Goal: Task Accomplishment & Management: Manage account settings

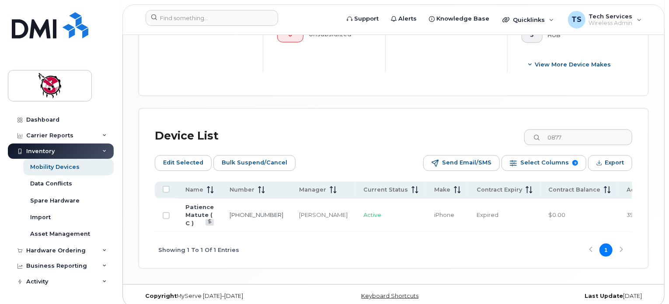
scroll to position [61, 0]
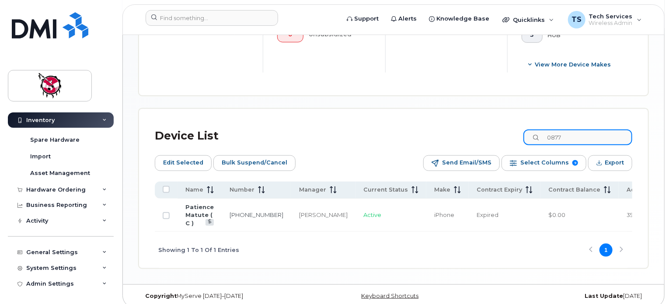
drag, startPoint x: 587, startPoint y: 136, endPoint x: 547, endPoint y: 133, distance: 39.5
click at [547, 133] on input "0877" at bounding box center [577, 137] width 109 height 16
type input "7869"
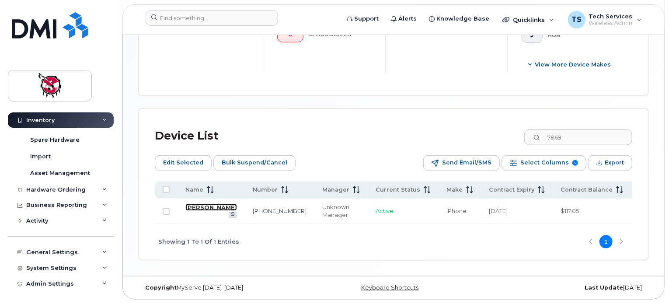
click at [206, 207] on link "Shannon Boucher" at bounding box center [211, 207] width 52 height 7
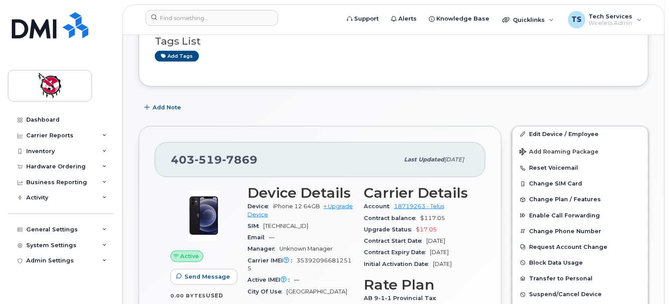
scroll to position [219, 0]
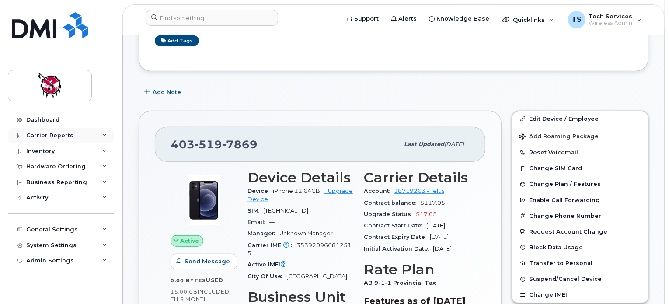
click at [48, 139] on div "Carrier Reports" at bounding box center [61, 136] width 106 height 16
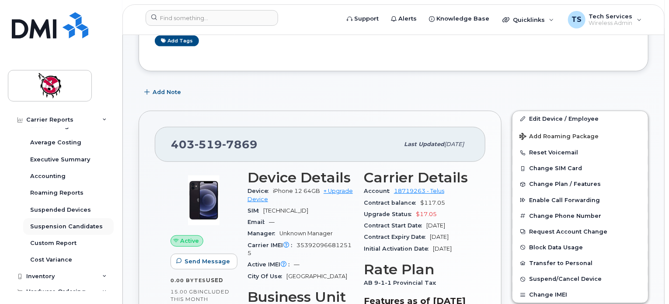
scroll to position [131, 0]
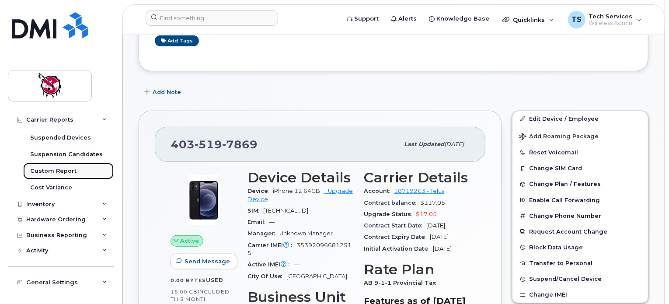
click at [58, 172] on div "Custom Report" at bounding box center [53, 171] width 46 height 8
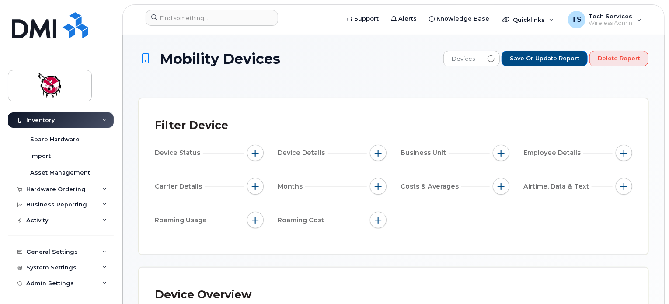
scroll to position [61, 0]
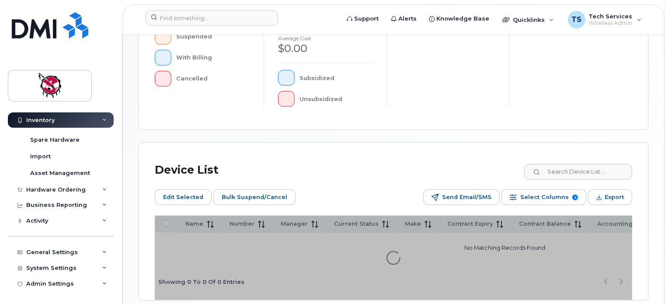
click at [578, 169] on div "Mobility Devices Devices Save Report Import from CSV Export to CSV Add Device F…" at bounding box center [394, 23] width 510 height 556
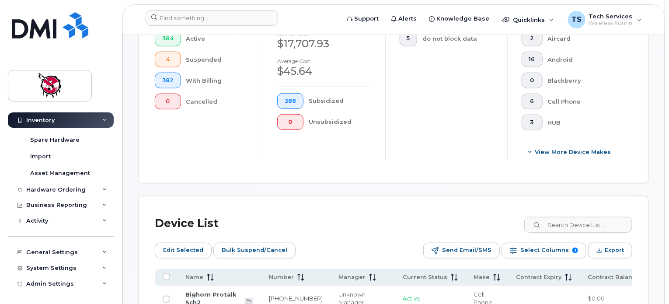
scroll to position [329, 0]
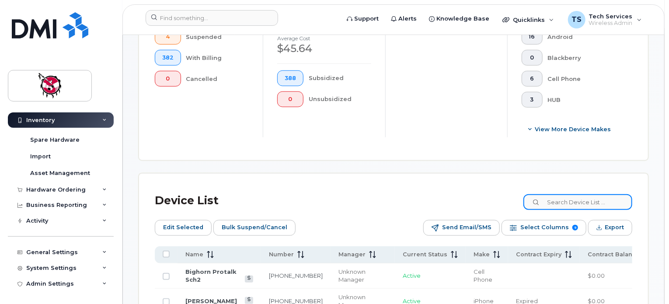
click at [575, 199] on input at bounding box center [577, 202] width 109 height 16
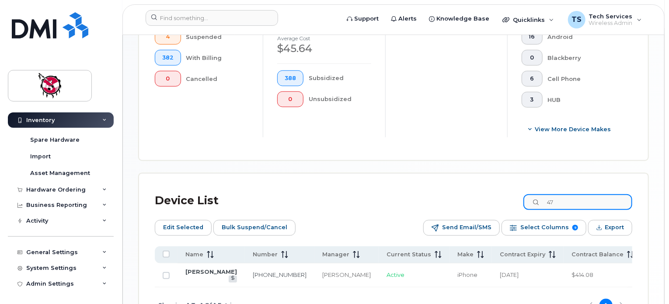
type input "4"
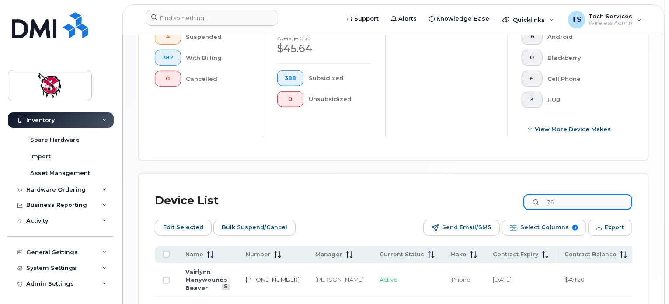
type input "7"
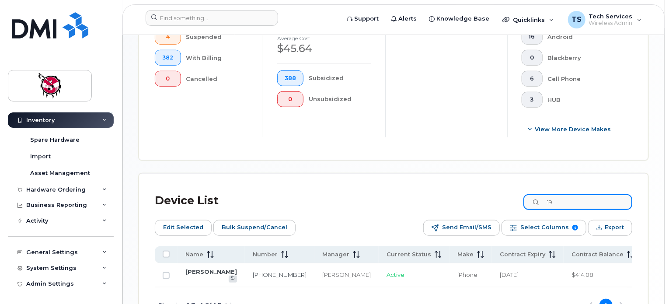
type input "1"
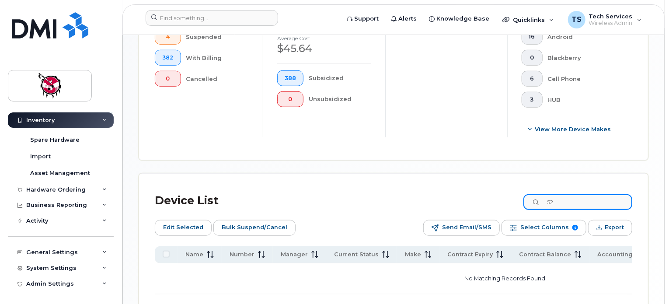
type input "5"
type input "p"
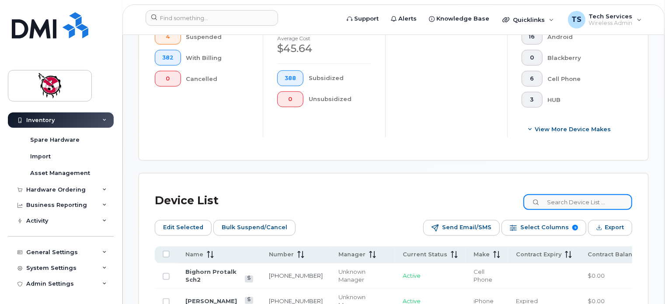
click at [595, 202] on input at bounding box center [577, 202] width 109 height 16
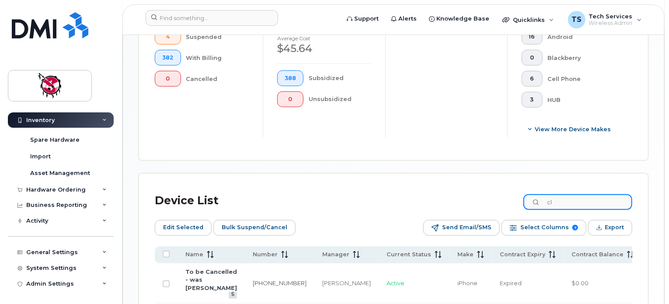
type input "c"
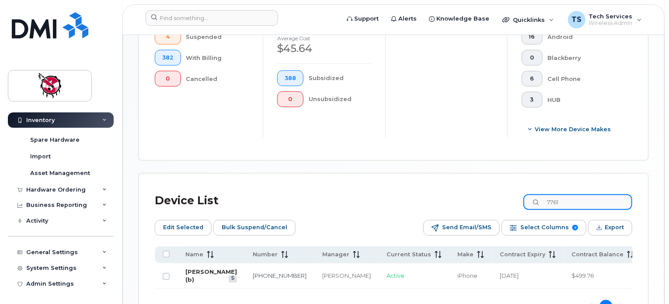
type input "7761"
click at [199, 274] on td "Priscilla Holloway (b)" at bounding box center [211, 275] width 67 height 25
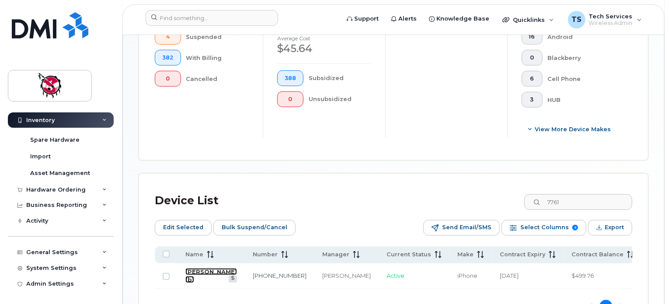
click at [196, 268] on link "Priscilla Holloway (b)" at bounding box center [211, 275] width 52 height 15
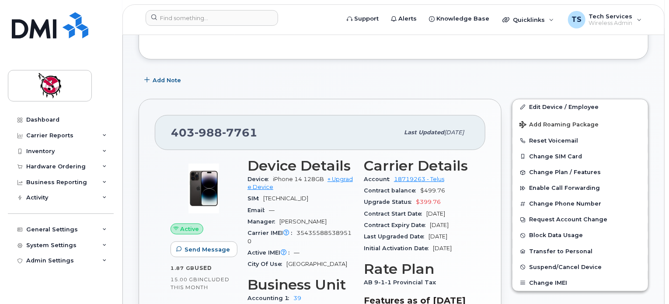
scroll to position [175, 0]
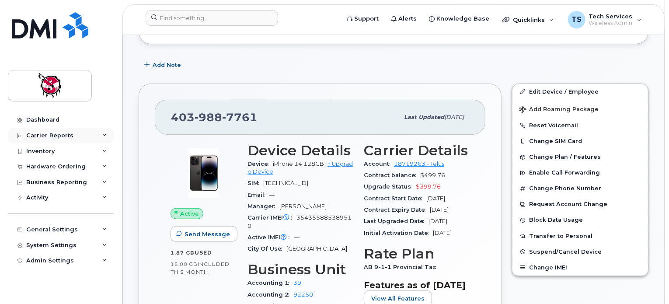
click at [59, 136] on div "Carrier Reports" at bounding box center [49, 135] width 47 height 7
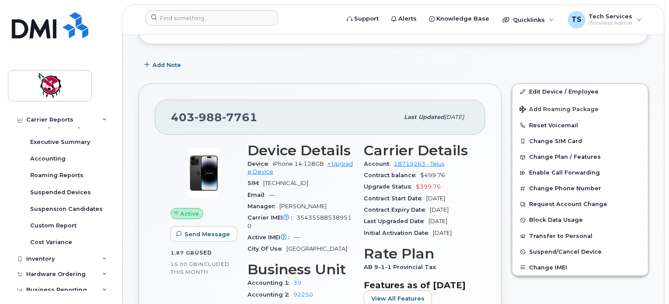
scroll to position [131, 0]
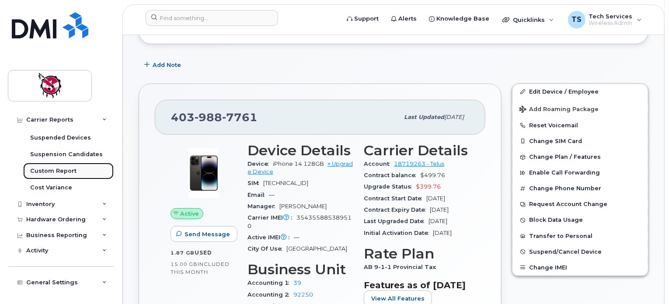
click at [63, 168] on div "Custom Report" at bounding box center [53, 171] width 46 height 8
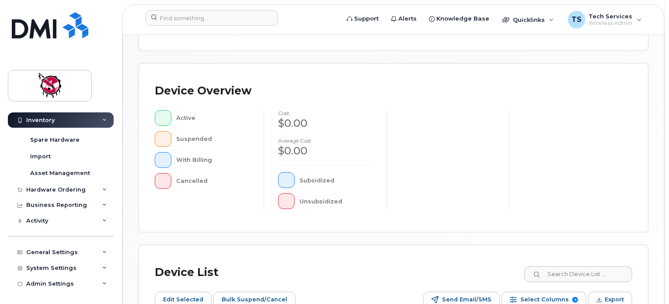
scroll to position [219, 0]
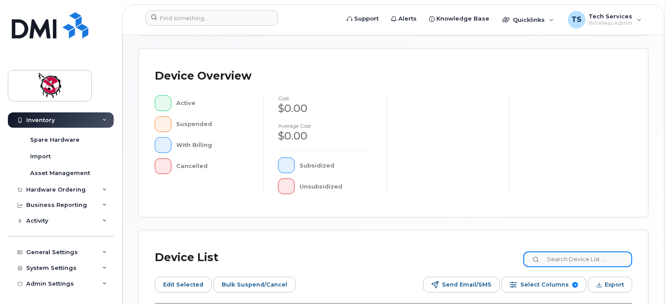
click at [578, 258] on input at bounding box center [577, 259] width 109 height 16
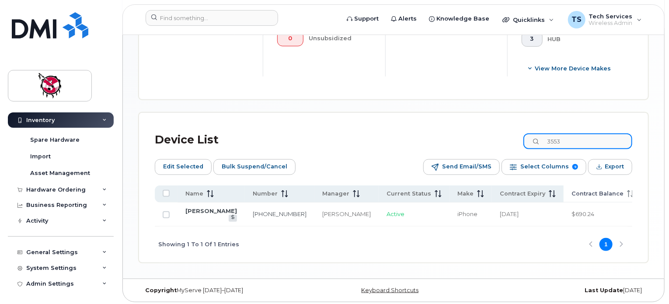
scroll to position [402, 0]
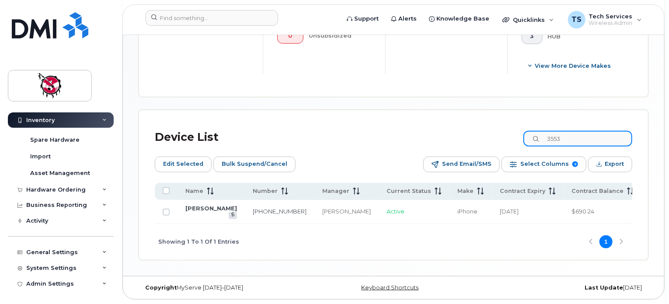
drag, startPoint x: 577, startPoint y: 129, endPoint x: 532, endPoint y: 128, distance: 45.5
click at [532, 131] on input "3553" at bounding box center [577, 139] width 109 height 16
type input "3"
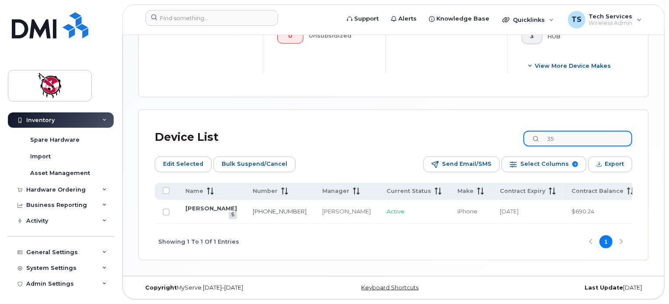
type input "3"
type input "0"
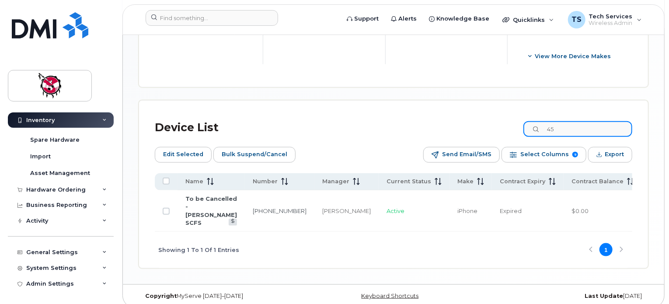
type input "4"
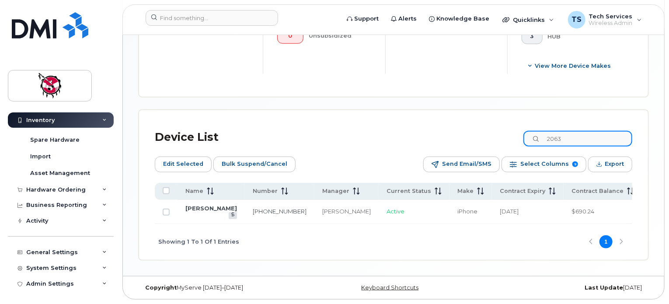
scroll to position [395, 0]
type input "2063"
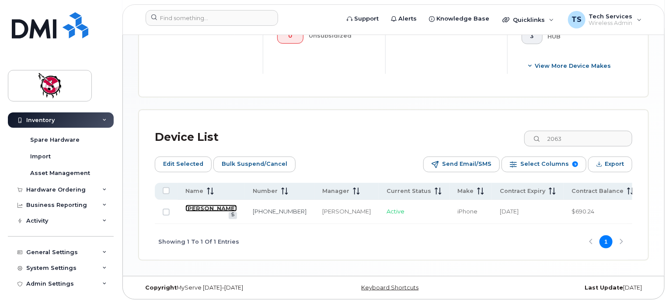
click at [190, 212] on link "Katherine Jones" at bounding box center [211, 208] width 52 height 7
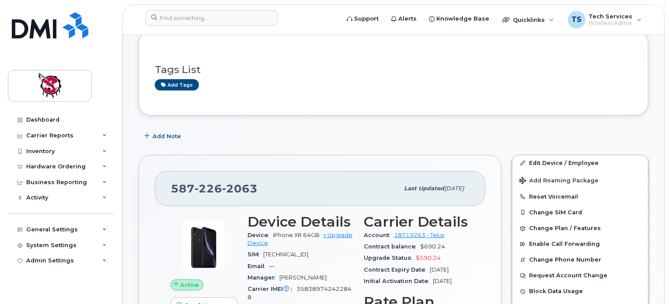
scroll to position [131, 0]
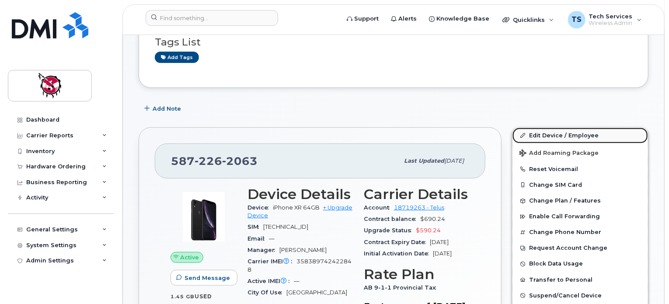
click at [561, 128] on link "Edit Device / Employee" at bounding box center [580, 136] width 136 height 16
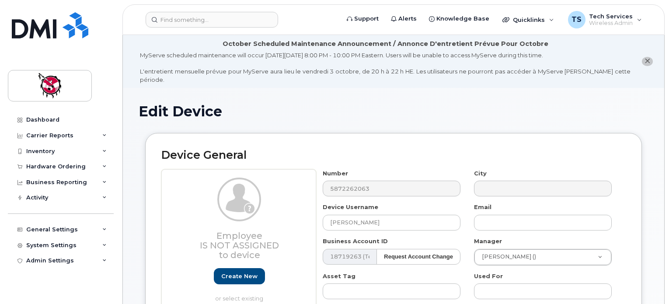
select select "10357"
select select "10349"
drag, startPoint x: 364, startPoint y: 209, endPoint x: 288, endPoint y: 202, distance: 76.0
click at [288, 202] on div "Employee Is not assigned to device Create new or select existing Employee Selec…" at bounding box center [393, 283] width 464 height 229
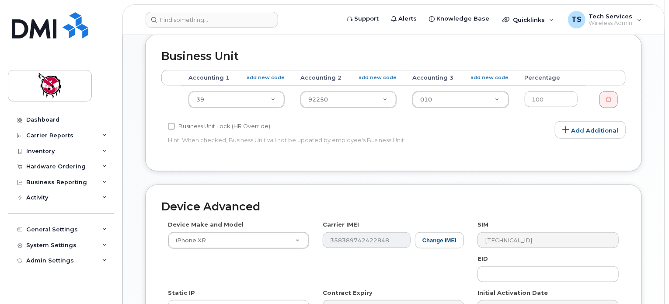
scroll to position [525, 0]
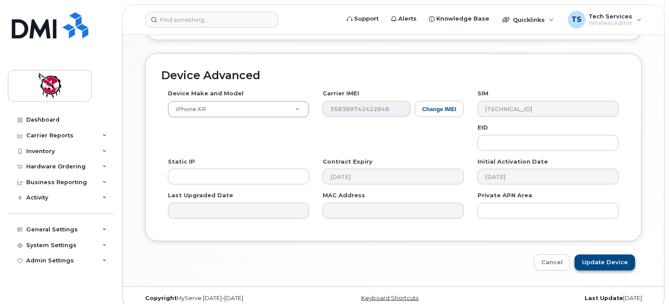
type input "[PERSON_NAME]"
click at [606, 258] on input "Update Device" at bounding box center [605, 262] width 61 height 16
type input "Saving..."
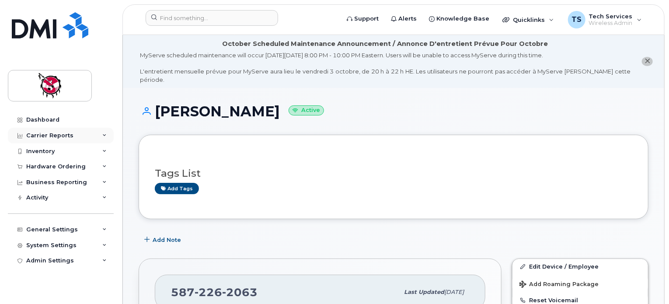
click at [62, 138] on div "Carrier Reports" at bounding box center [49, 135] width 47 height 7
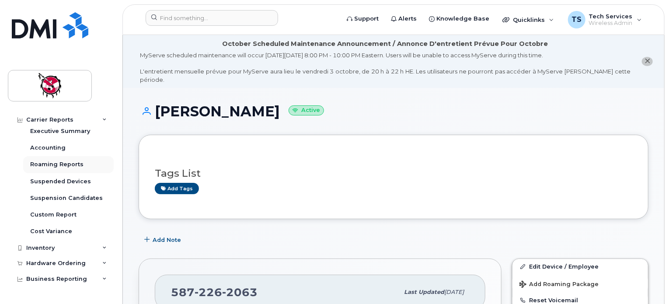
scroll to position [161, 0]
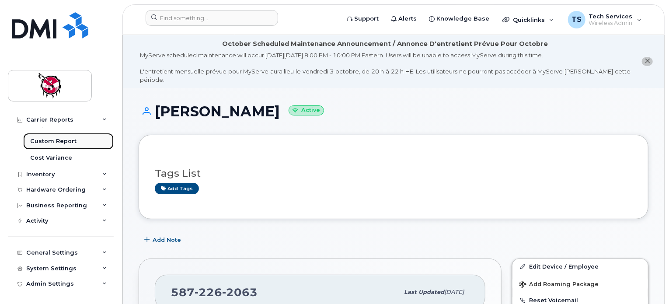
click at [65, 139] on div "Custom Report" at bounding box center [53, 141] width 46 height 8
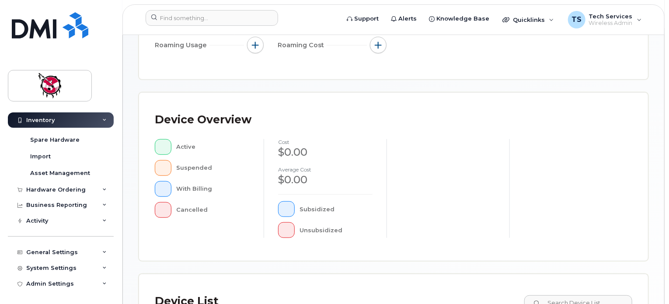
scroll to position [306, 0]
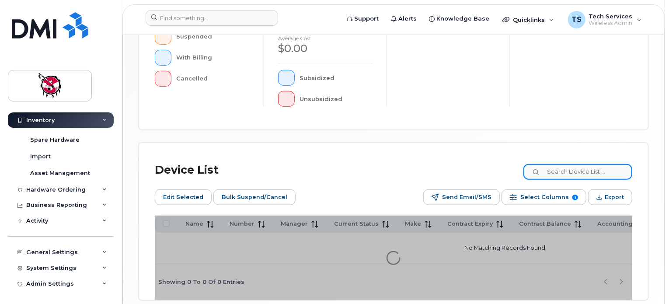
click at [585, 169] on div "Mobility Devices Devices Save Report Import from CSV Export to CSV Add Device F…" at bounding box center [394, 23] width 510 height 556
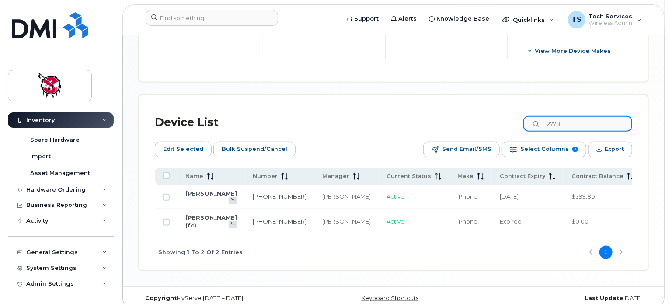
scroll to position [416, 0]
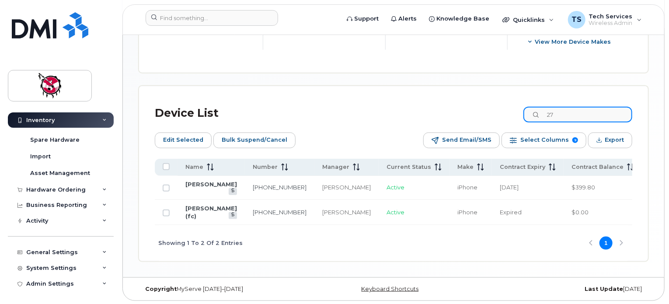
type input "2"
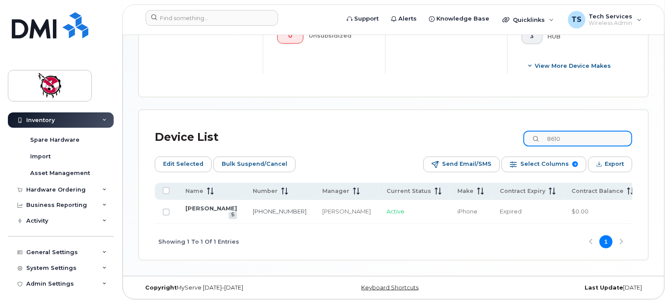
scroll to position [403, 0]
type input "8"
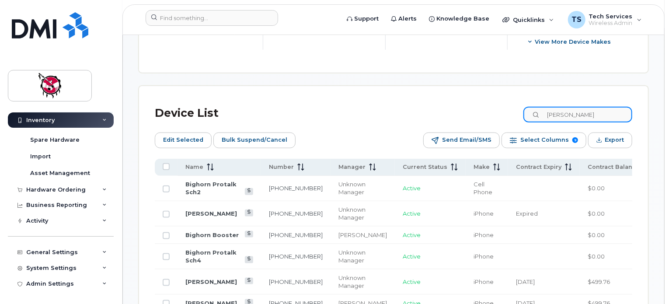
scroll to position [395, 0]
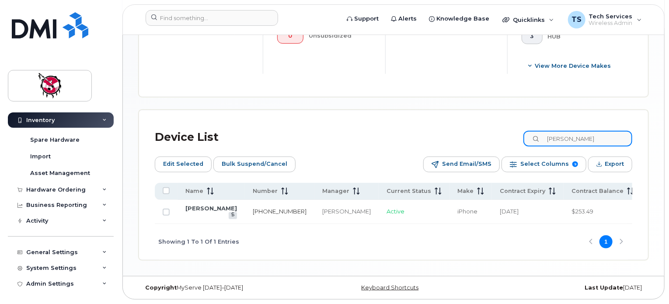
type input "nicole"
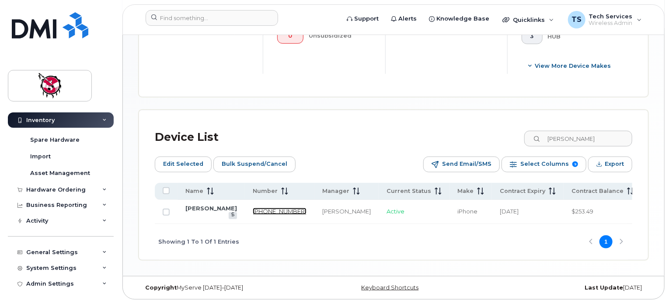
click at [253, 211] on link "587-284-8601" at bounding box center [280, 211] width 54 height 7
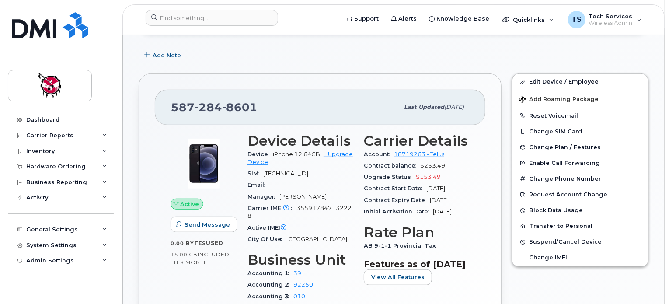
scroll to position [219, 0]
click at [43, 136] on div "Carrier Reports" at bounding box center [49, 135] width 47 height 7
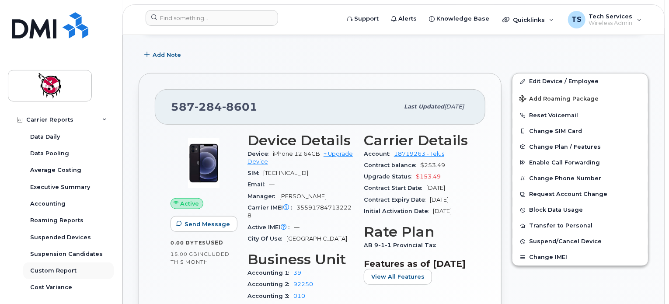
scroll to position [131, 0]
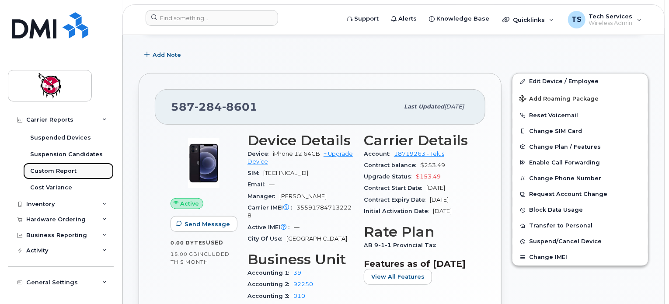
click at [74, 171] on link "Custom Report" at bounding box center [68, 171] width 91 height 17
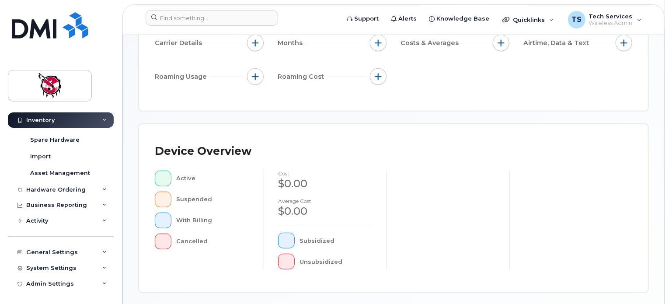
scroll to position [219, 0]
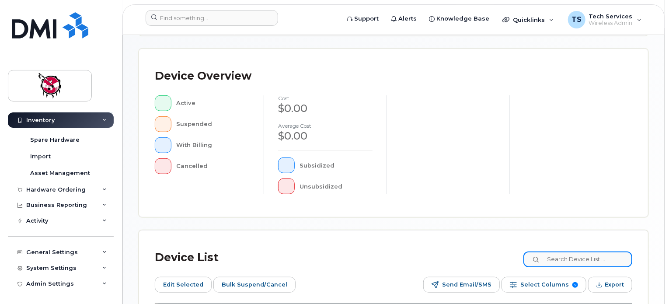
click at [563, 255] on input at bounding box center [577, 259] width 109 height 16
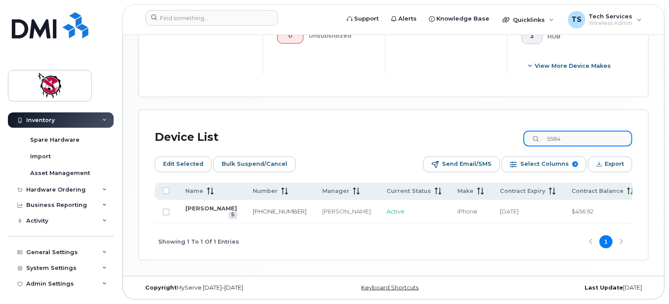
scroll to position [402, 0]
type input "5"
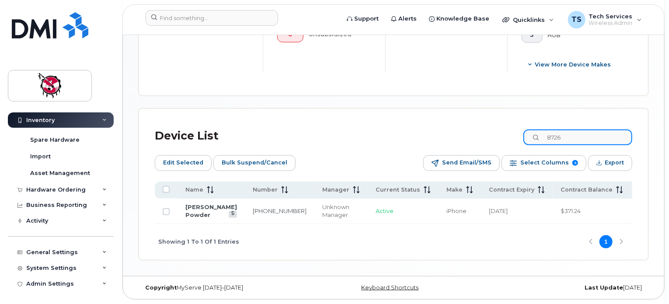
type input "8726"
click at [193, 209] on td "[PERSON_NAME] Powder" at bounding box center [211, 211] width 67 height 25
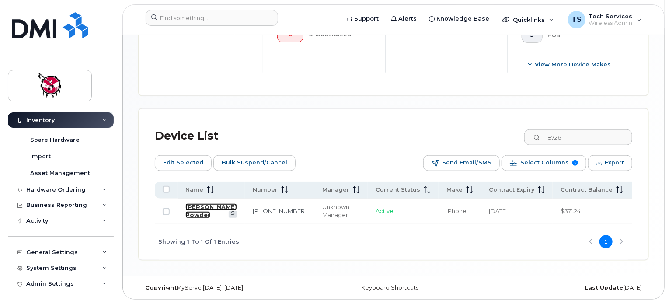
click at [194, 203] on link "[PERSON_NAME] Powder" at bounding box center [211, 210] width 52 height 15
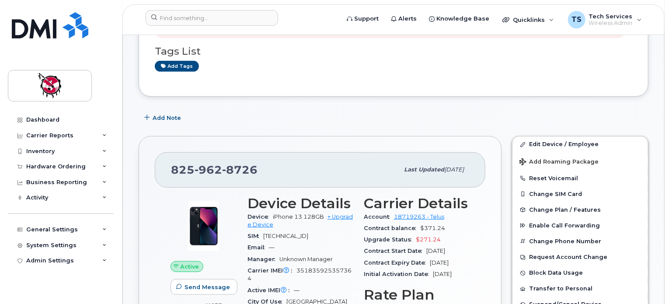
scroll to position [175, 0]
